Goal: Find specific page/section: Find specific page/section

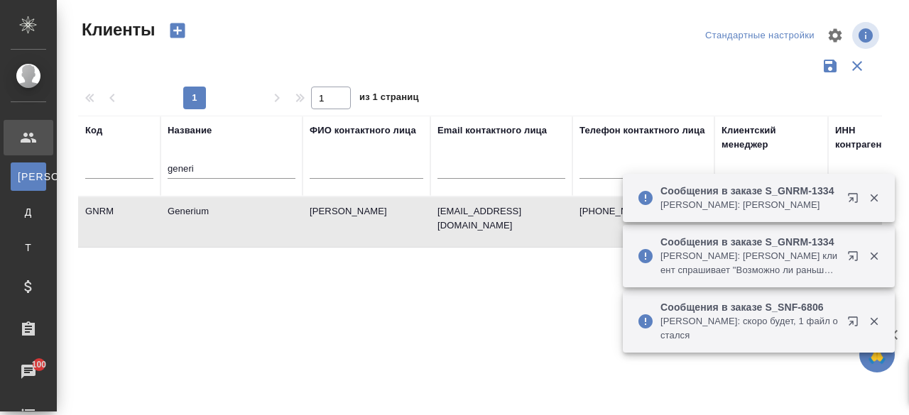
select select "RU"
click at [215, 177] on input "generi" at bounding box center [232, 170] width 128 height 18
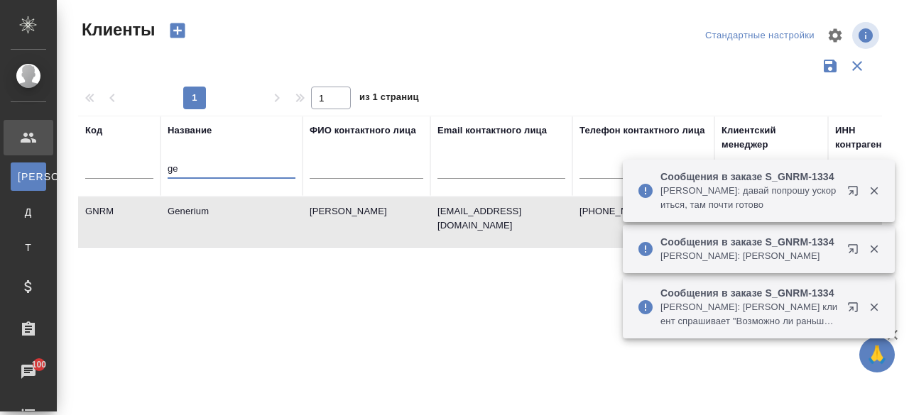
type input "g"
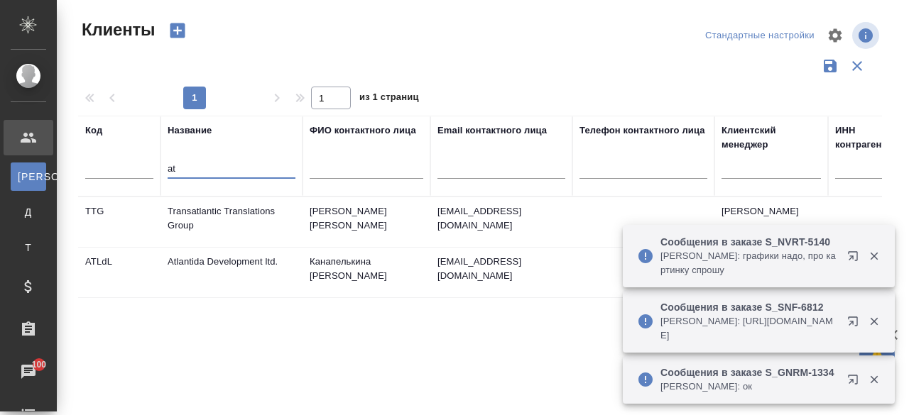
type input "a"
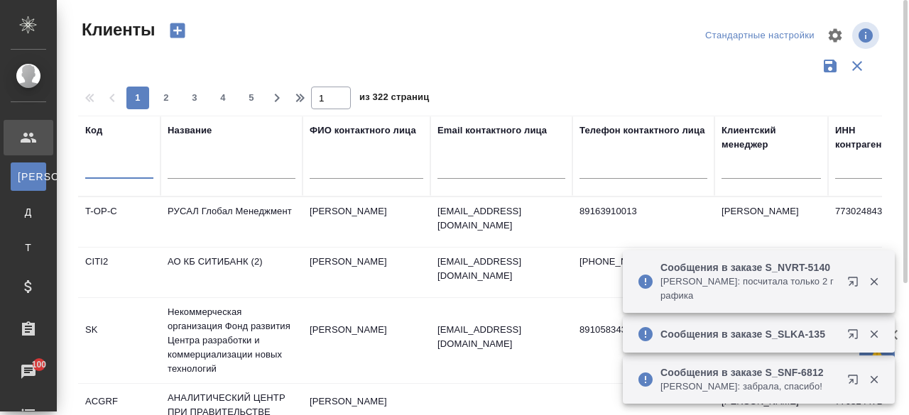
click at [116, 170] on input "text" at bounding box center [119, 170] width 68 height 18
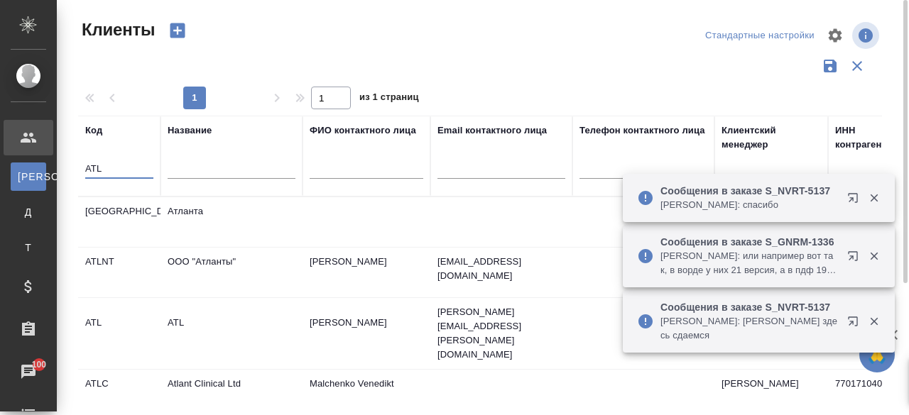
scroll to position [159, 0]
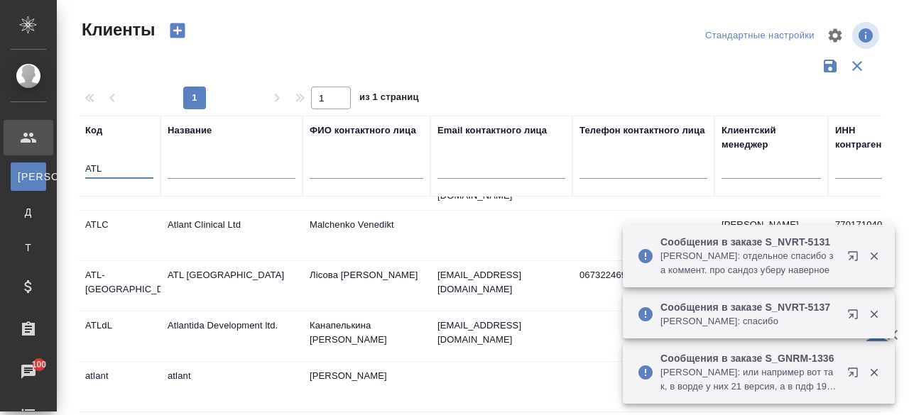
type input "ATL"
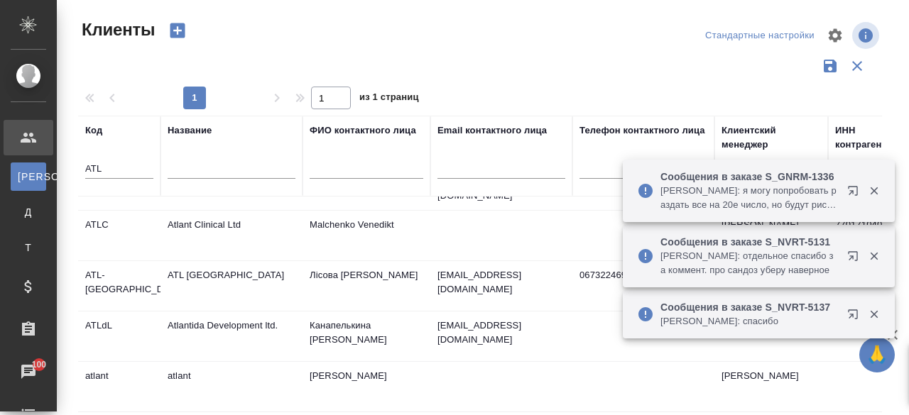
click at [876, 235] on div "Сообщения в заказе S_NVRT-5131 [PERSON_NAME]: отдельное спасибо за коммент. про…" at bounding box center [759, 256] width 272 height 63
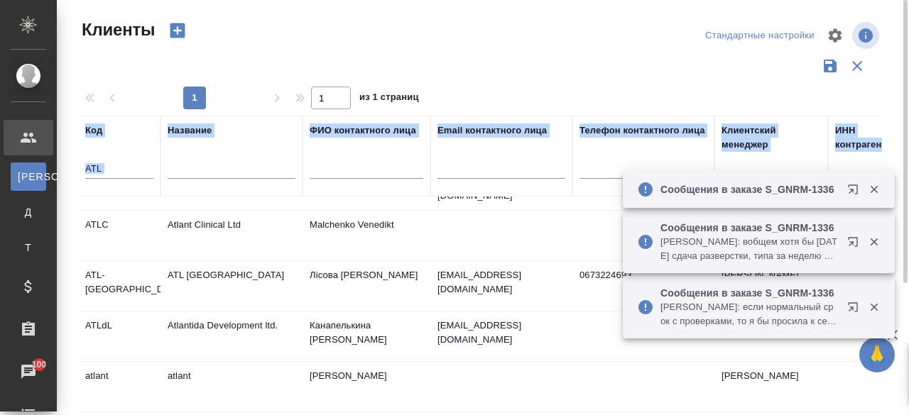
drag, startPoint x: 876, startPoint y: 235, endPoint x: 878, endPoint y: 121, distance: 113.6
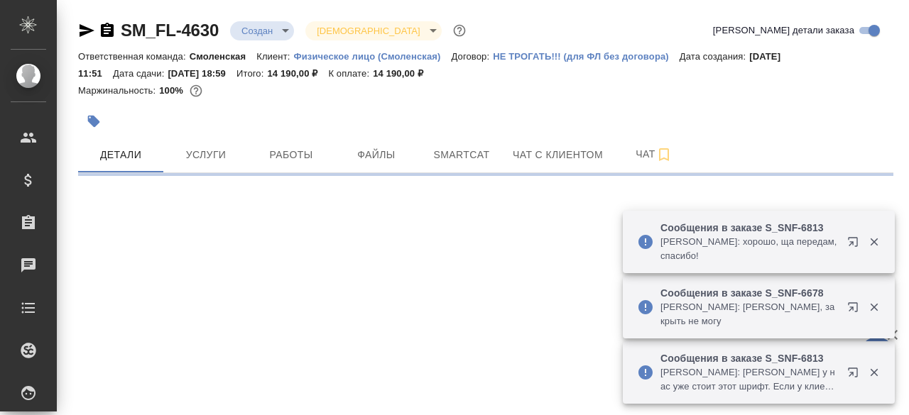
select select "RU"
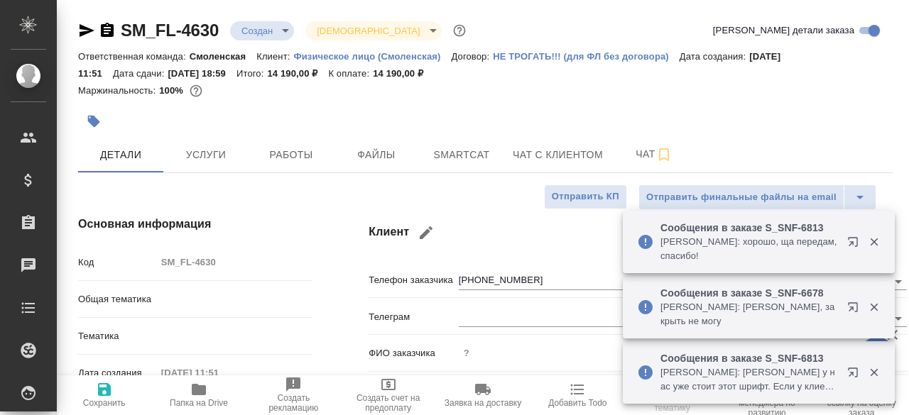
type textarea "x"
